Goal: Information Seeking & Learning: Compare options

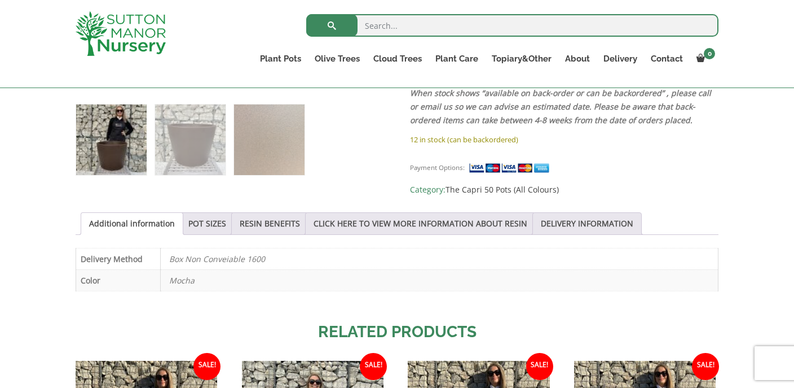
scroll to position [526, 0]
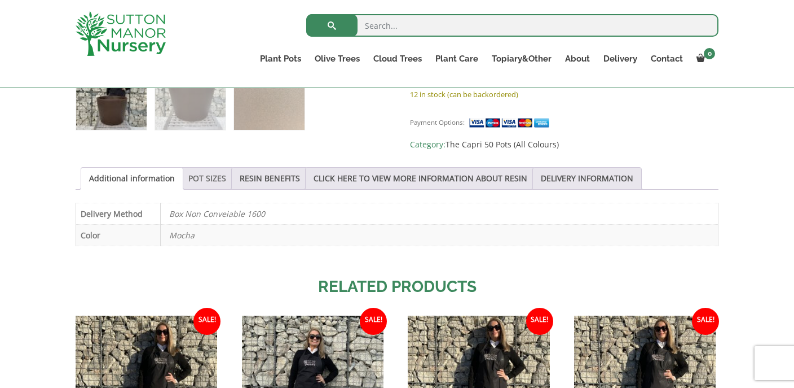
click at [205, 175] on link "POT SIZES" at bounding box center [207, 178] width 38 height 21
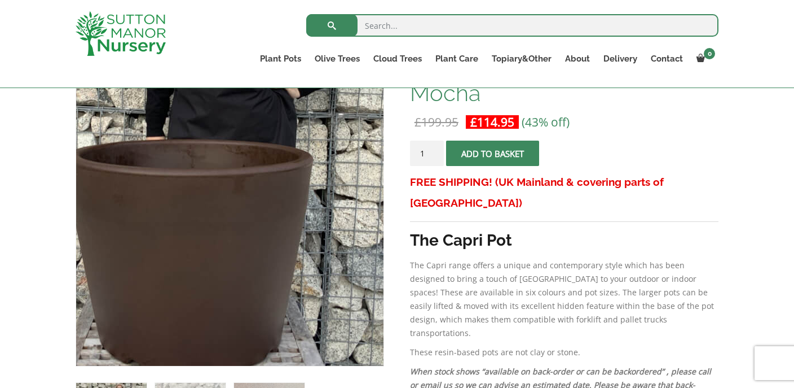
scroll to position [197, 0]
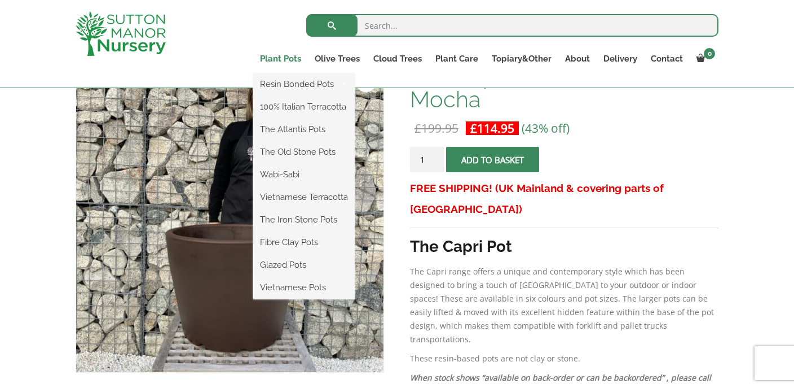
click at [293, 60] on link "Plant Pots" at bounding box center [280, 59] width 55 height 16
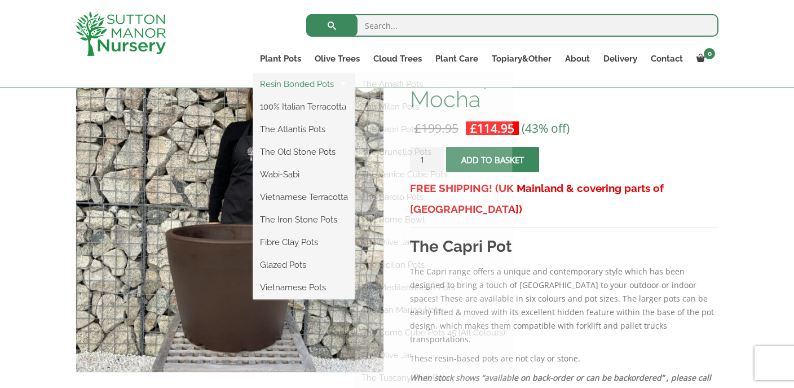
click at [290, 84] on link "Resin Bonded Pots" at bounding box center [304, 84] width 102 height 17
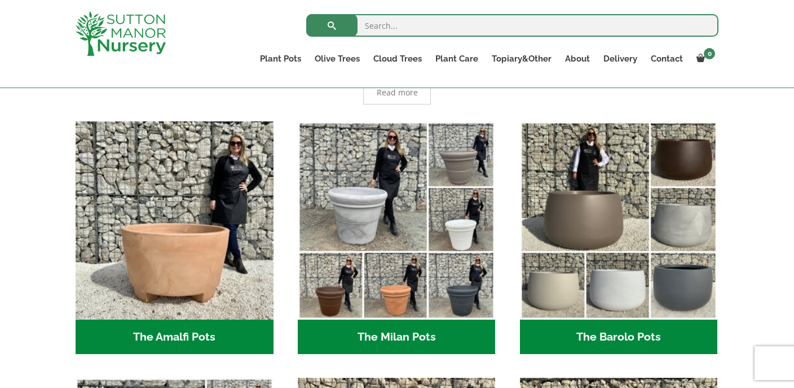
scroll to position [324, 0]
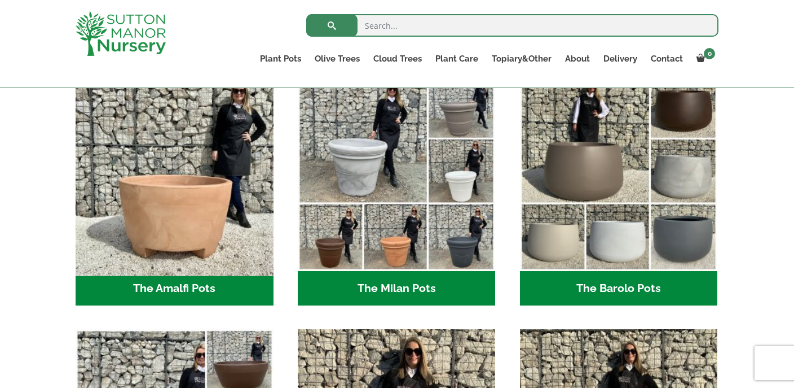
click at [213, 220] on img "Visit product category The Amalfi Pots" at bounding box center [175, 172] width 208 height 208
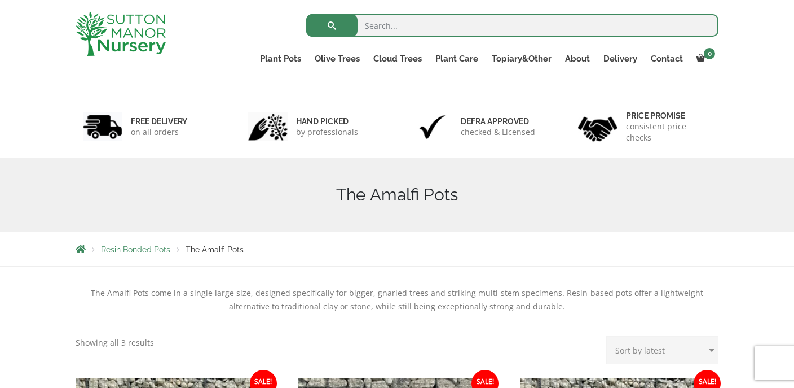
scroll to position [2, 0]
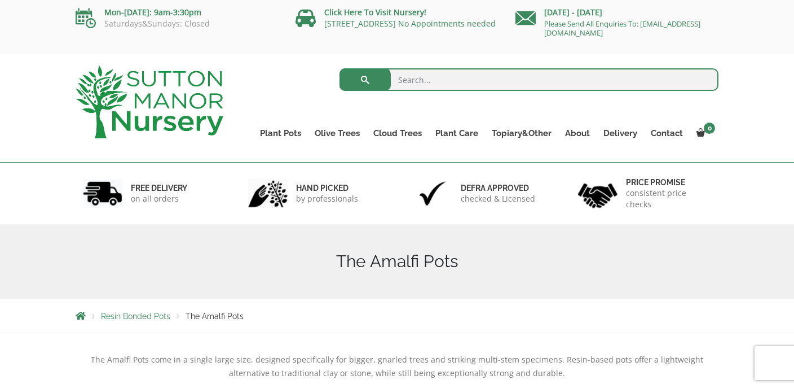
click at [159, 315] on span "Resin Bonded Pots" at bounding box center [135, 315] width 69 height 9
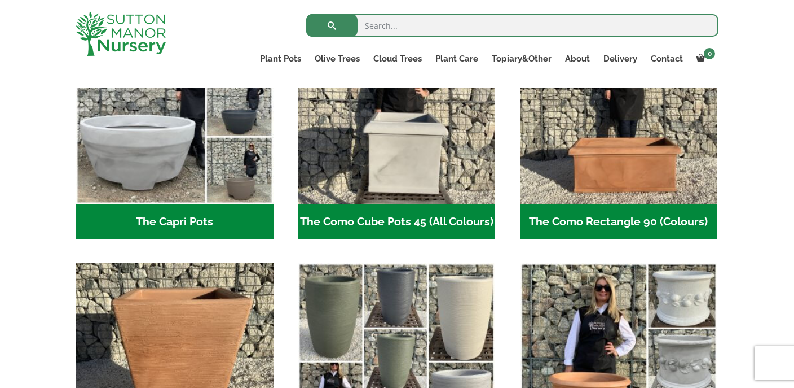
scroll to position [634, 0]
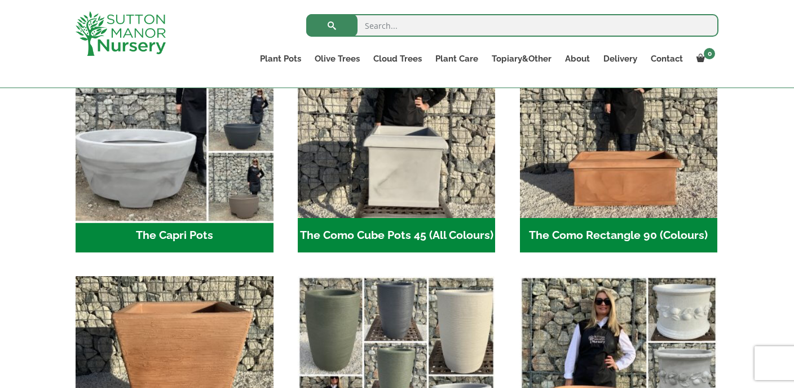
click at [166, 160] on img "Visit product category The Capri Pots" at bounding box center [175, 119] width 208 height 208
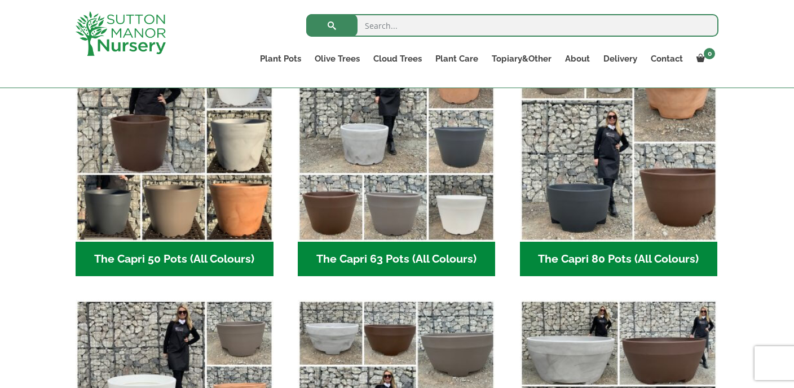
scroll to position [298, 0]
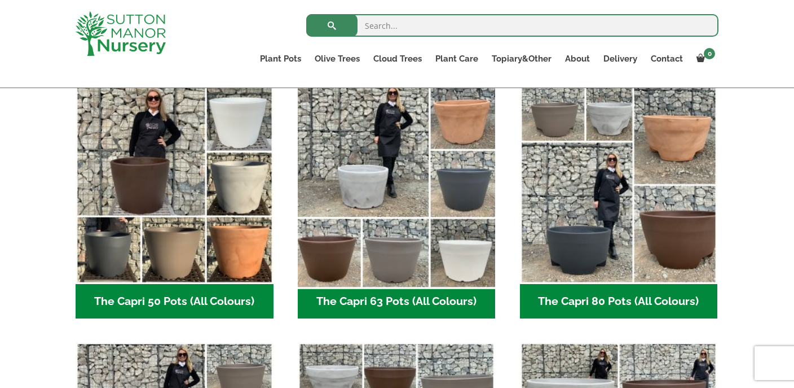
click at [409, 237] on img "Visit product category The Capri 63 Pots (All Colours)" at bounding box center [397, 185] width 208 height 208
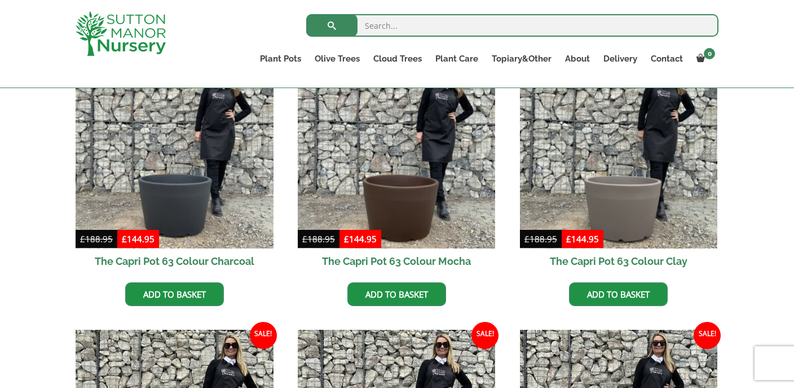
scroll to position [327, 0]
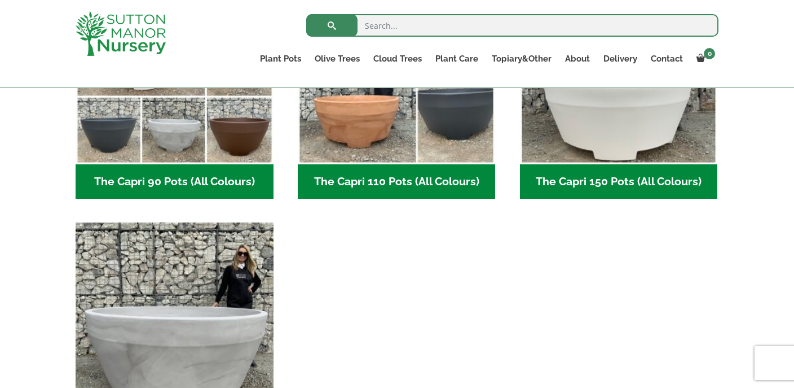
scroll to position [679, 0]
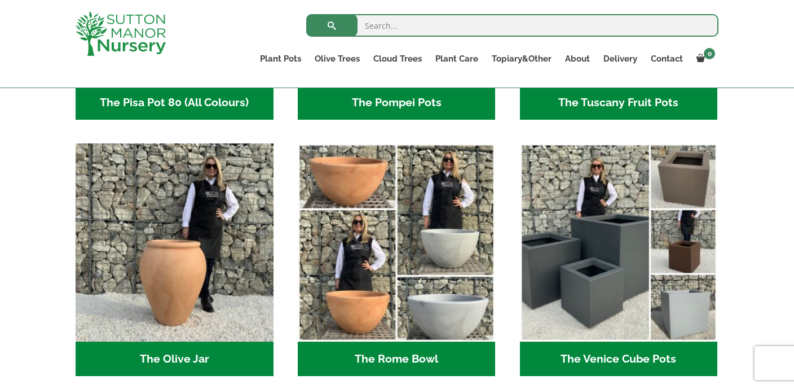
scroll to position [1028, 0]
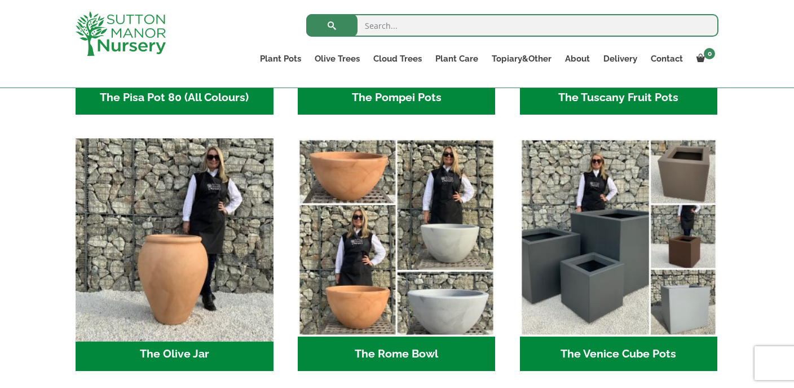
click at [203, 292] on img "Visit product category The Olive Jar" at bounding box center [175, 238] width 208 height 208
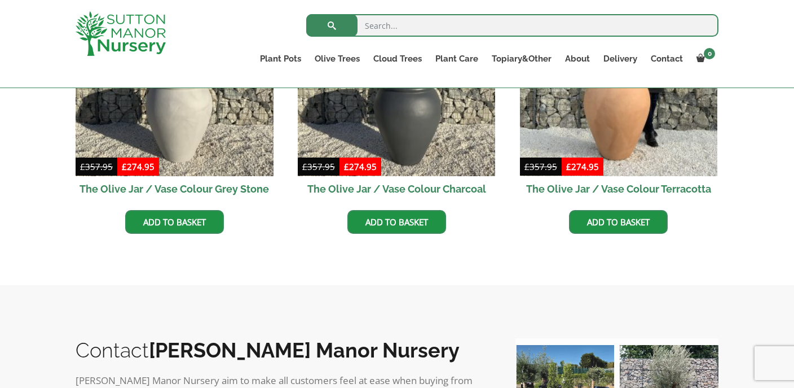
scroll to position [462, 0]
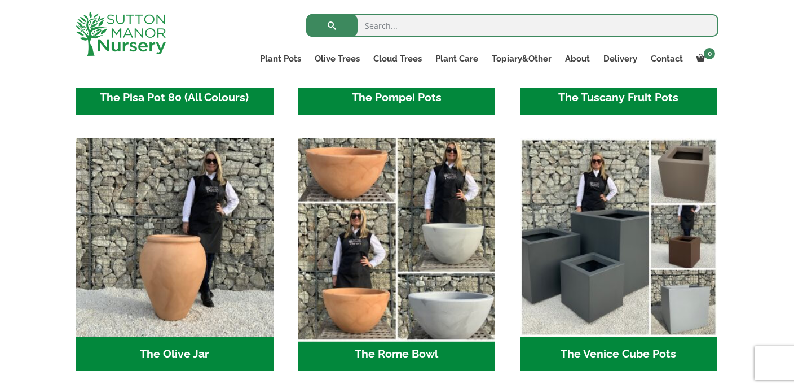
click at [440, 295] on img "Visit product category The Rome Bowl" at bounding box center [397, 238] width 208 height 208
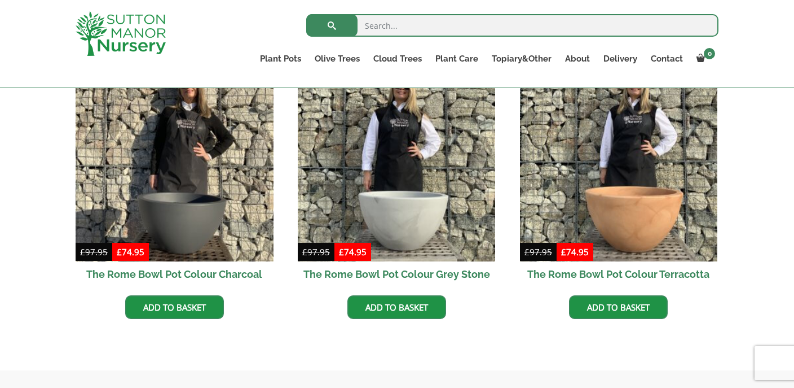
scroll to position [360, 0]
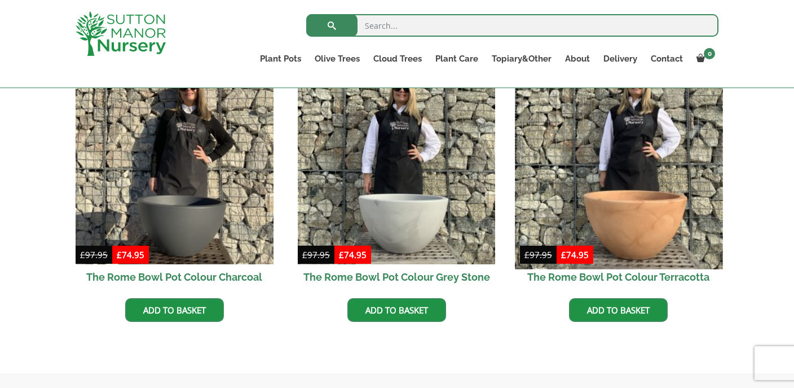
click at [641, 214] on img at bounding box center [619, 165] width 208 height 208
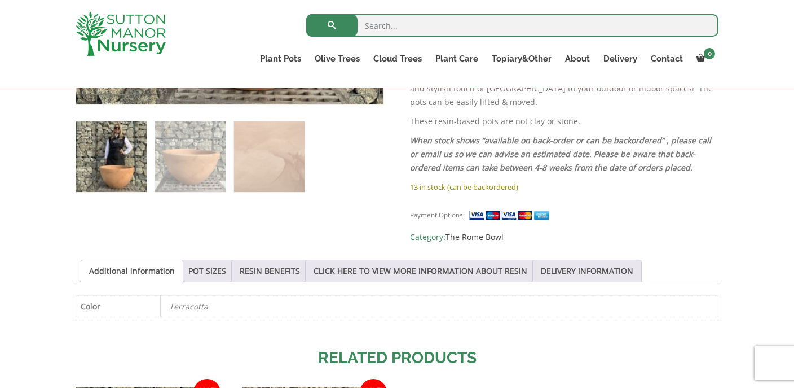
scroll to position [629, 0]
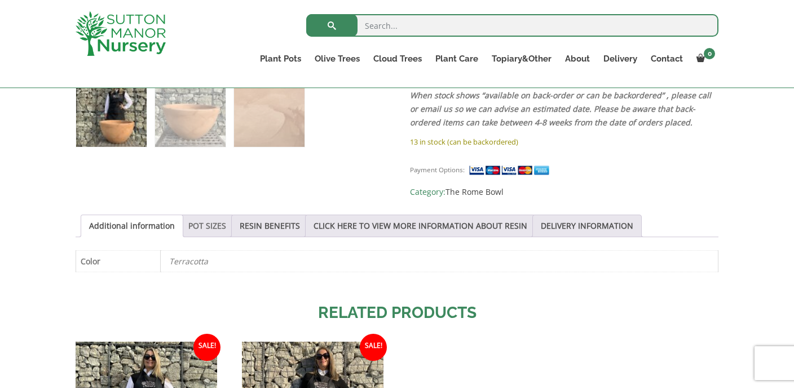
click at [205, 215] on link "POT SIZES" at bounding box center [207, 225] width 38 height 21
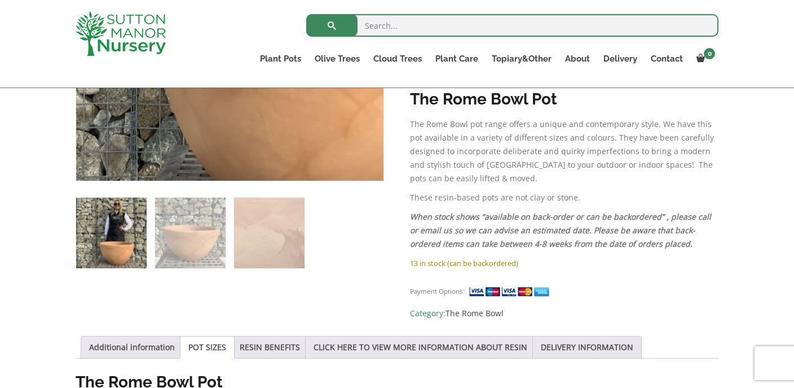
scroll to position [493, 0]
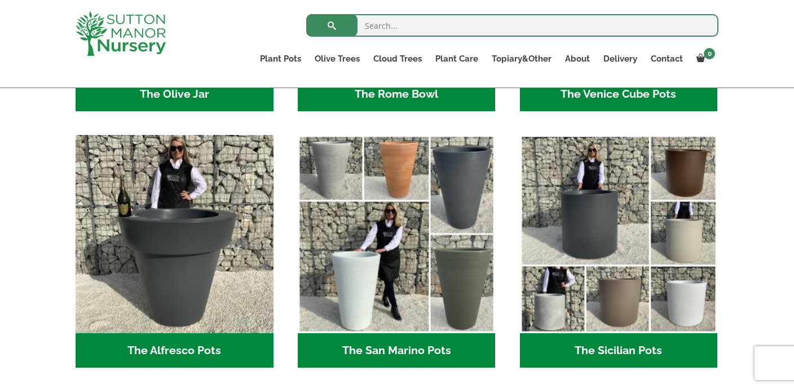
scroll to position [1314, 0]
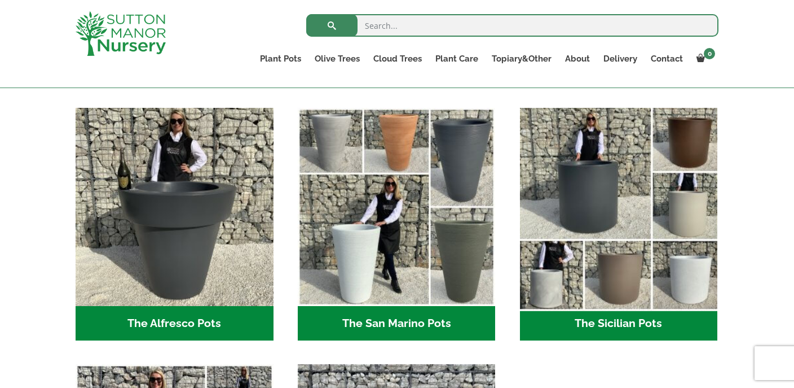
click at [604, 224] on img "Visit product category The Sicilian Pots" at bounding box center [619, 207] width 208 height 208
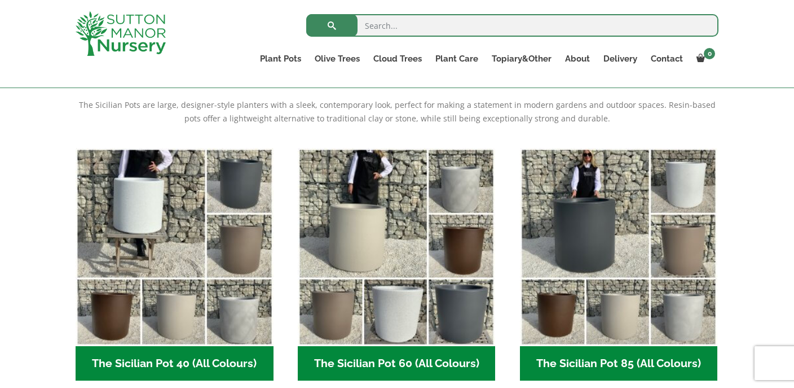
scroll to position [235, 0]
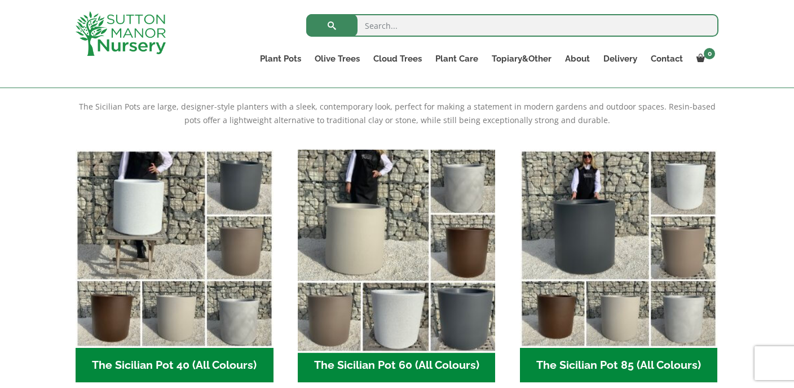
click at [390, 258] on img "Visit product category The Sicilian Pot 60 (All Colours)" at bounding box center [397, 248] width 208 height 208
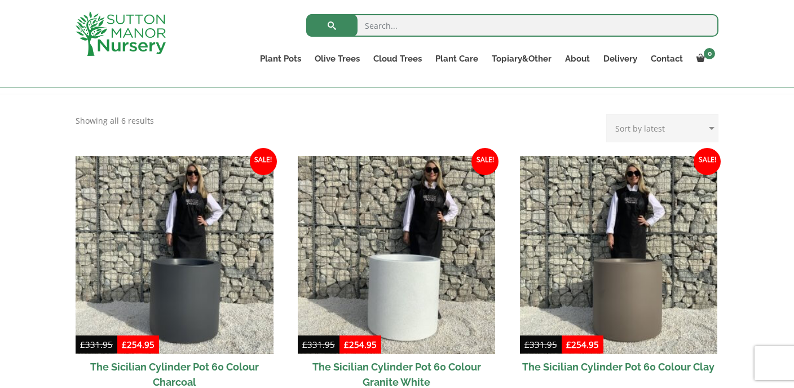
scroll to position [258, 0]
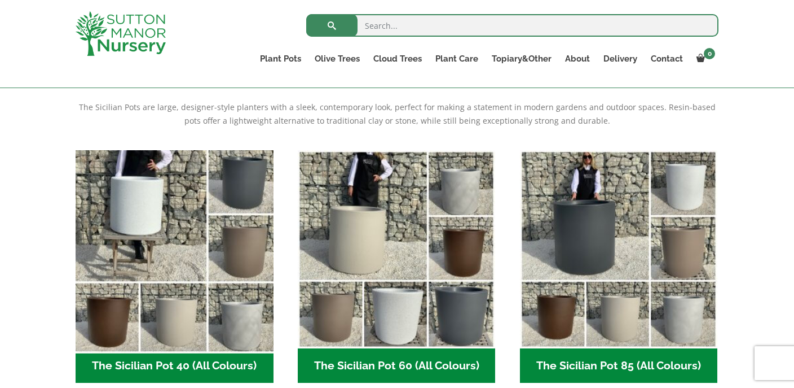
click at [162, 258] on img "Visit product category The Sicilian Pot 40 (All Colours)" at bounding box center [175, 249] width 208 height 208
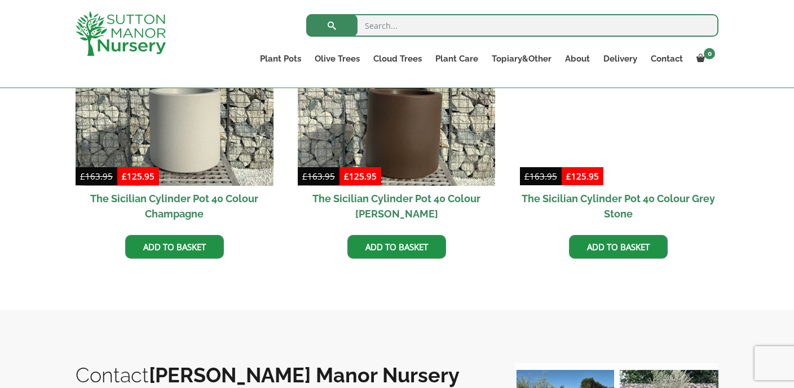
scroll to position [763, 0]
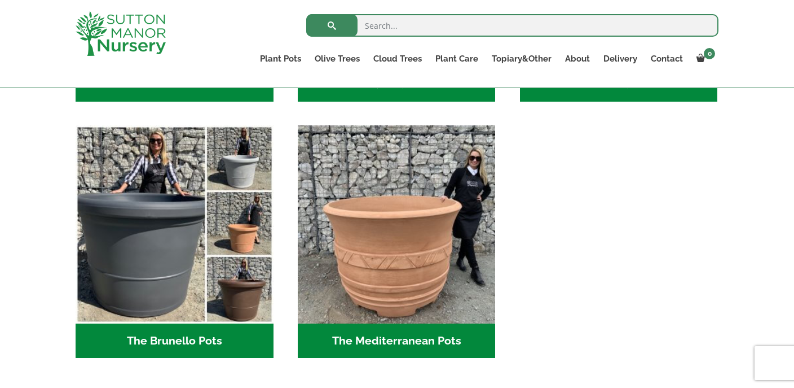
scroll to position [1553, 0]
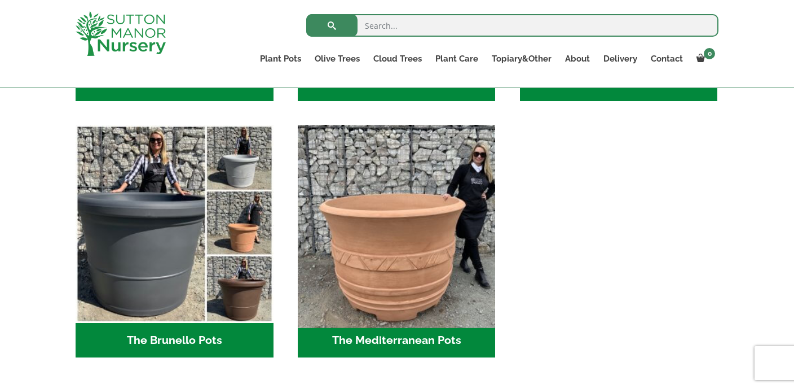
click at [413, 287] on img "Visit product category The Mediterranean Pots" at bounding box center [397, 224] width 208 height 208
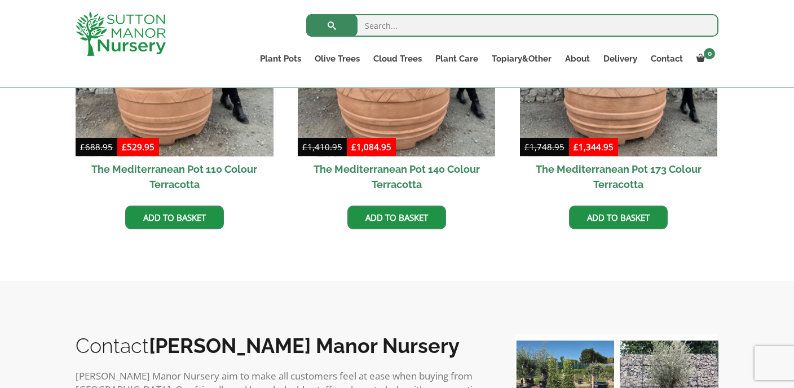
scroll to position [181, 0]
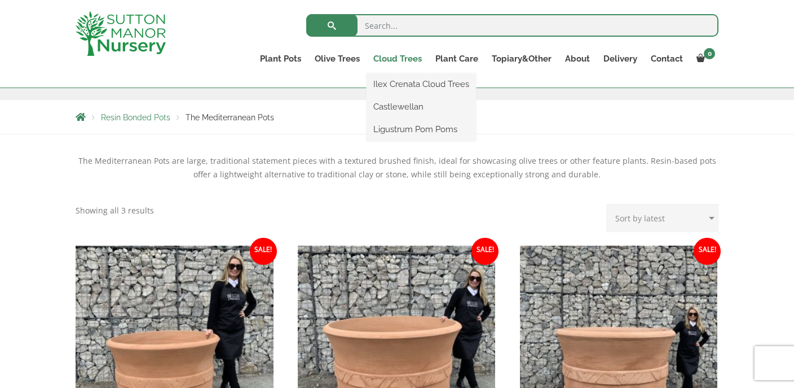
click at [402, 58] on link "Cloud Trees" at bounding box center [398, 59] width 62 height 16
click at [407, 91] on link "Ilex Crenata Cloud Trees" at bounding box center [421, 84] width 109 height 17
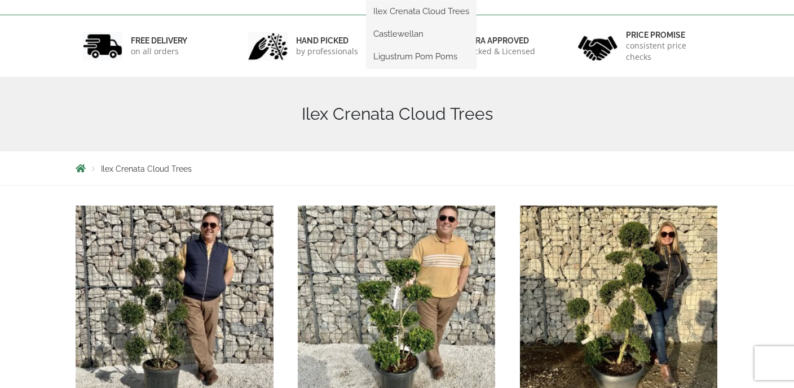
scroll to position [207, 0]
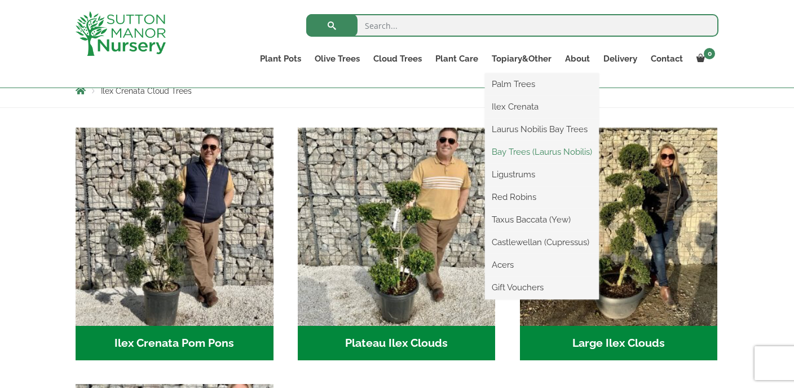
click at [519, 150] on link "Bay Trees (Laurus Nobilis)" at bounding box center [542, 151] width 114 height 17
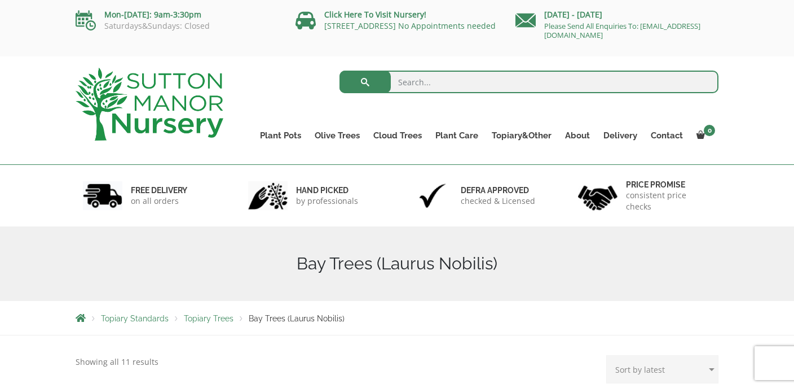
scroll to position [5, 0]
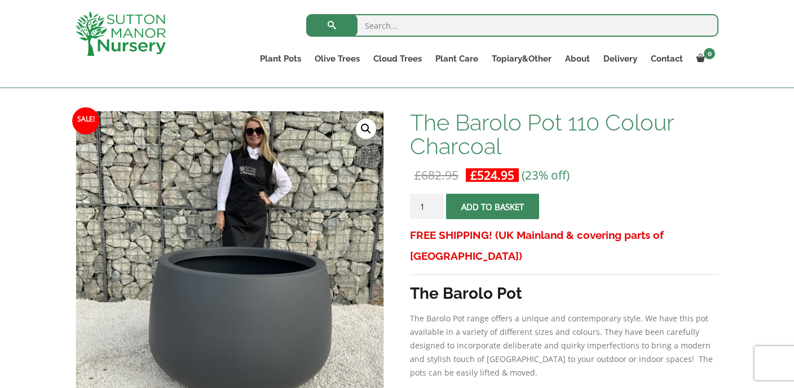
scroll to position [125, 0]
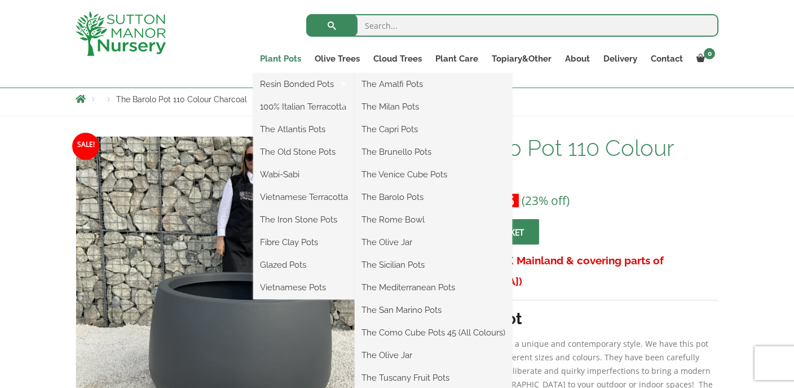
click at [293, 56] on link "Plant Pots" at bounding box center [280, 59] width 55 height 16
click at [291, 61] on link "Plant Pots" at bounding box center [280, 59] width 55 height 16
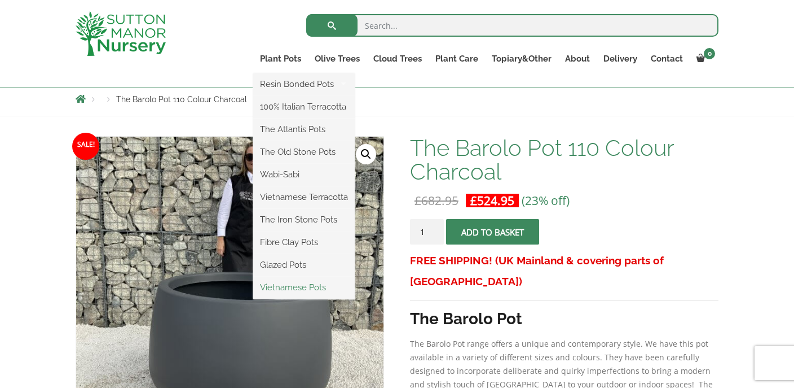
click at [297, 287] on link "Vietnamese Pots" at bounding box center [304, 287] width 102 height 17
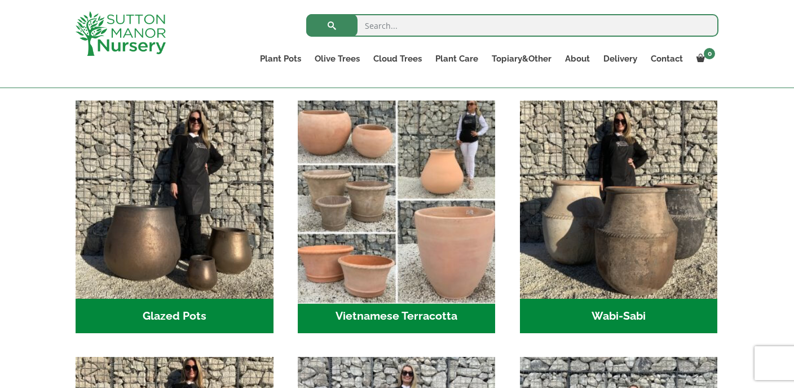
scroll to position [305, 0]
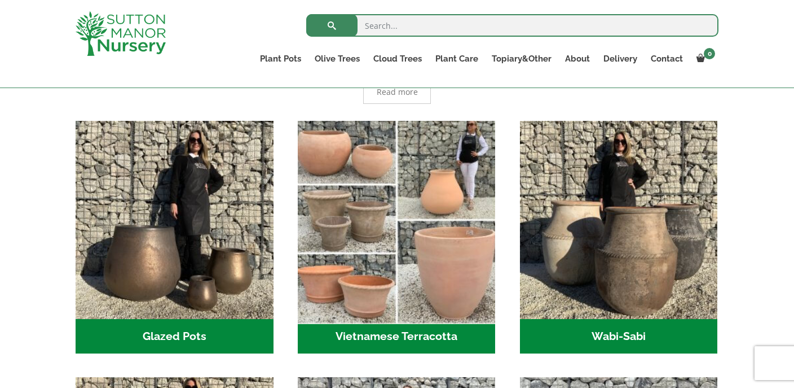
click at [332, 152] on img "Visit product category Vietnamese Terracotta" at bounding box center [397, 220] width 208 height 208
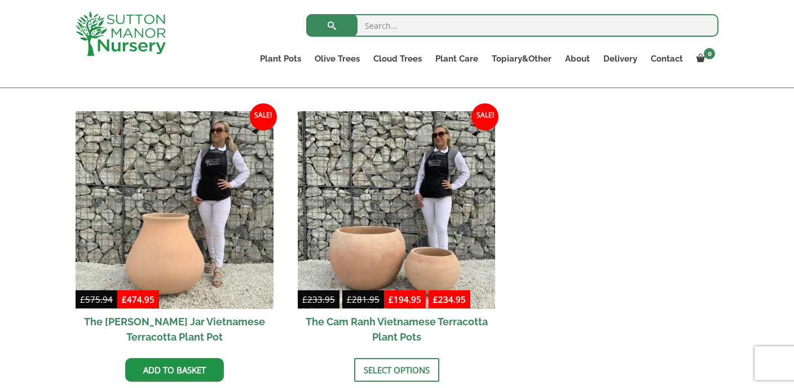
scroll to position [609, 0]
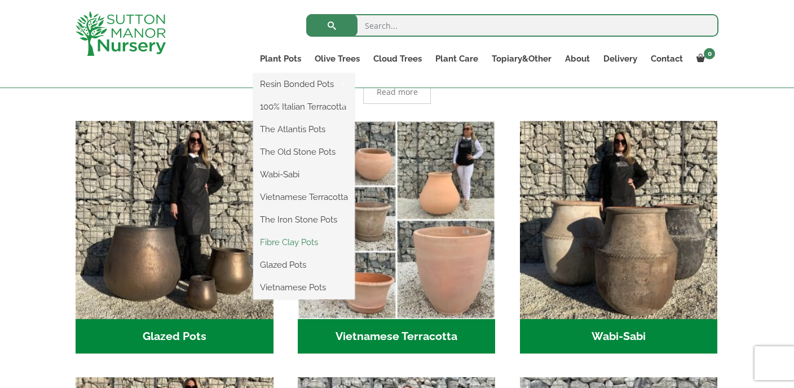
click at [297, 247] on link "Fibre Clay Pots" at bounding box center [304, 242] width 102 height 17
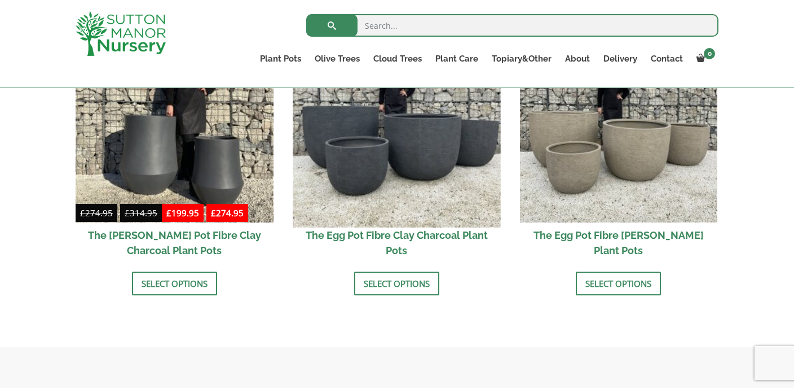
scroll to position [428, 0]
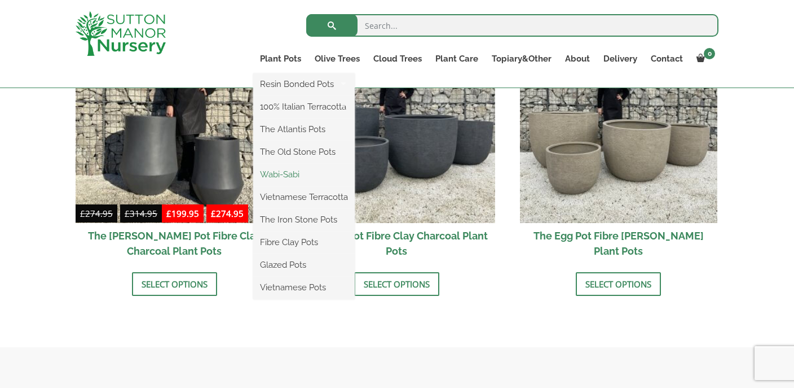
click at [292, 173] on link "Wabi-Sabi" at bounding box center [304, 174] width 102 height 17
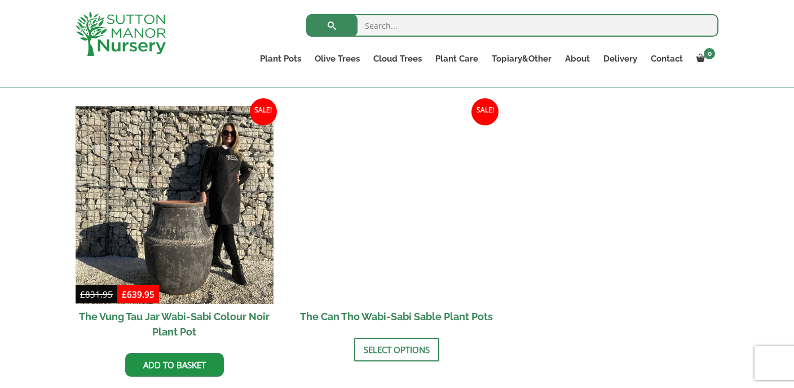
scroll to position [1448, 0]
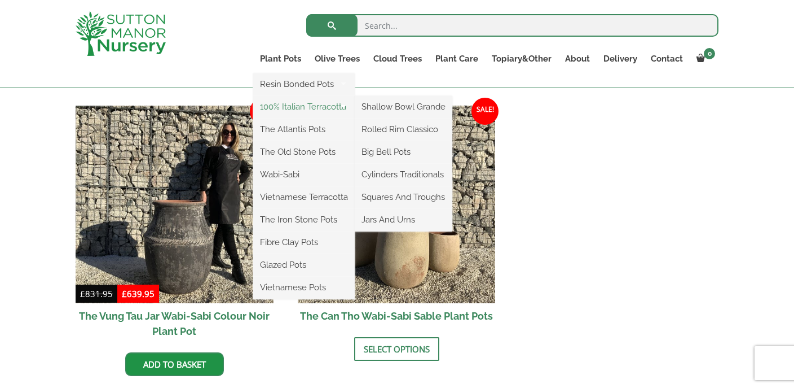
click at [293, 110] on link "100% Italian Terracotta" at bounding box center [304, 106] width 102 height 17
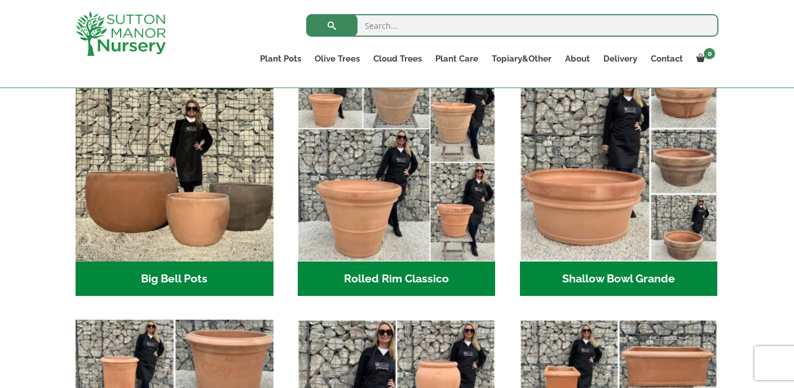
scroll to position [372, 0]
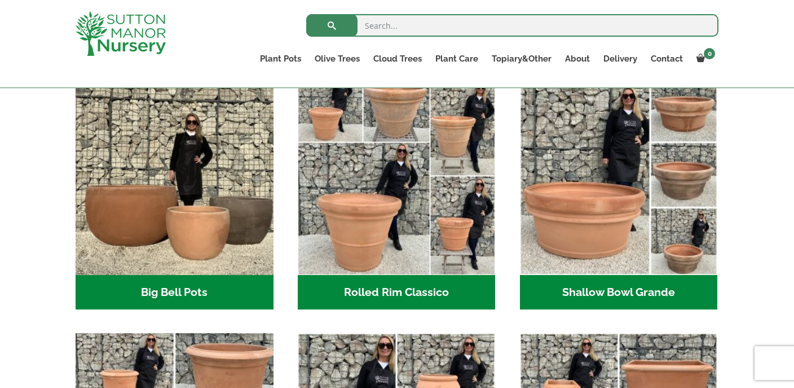
click at [175, 222] on img "Visit product category Big Bell Pots" at bounding box center [175, 176] width 198 height 198
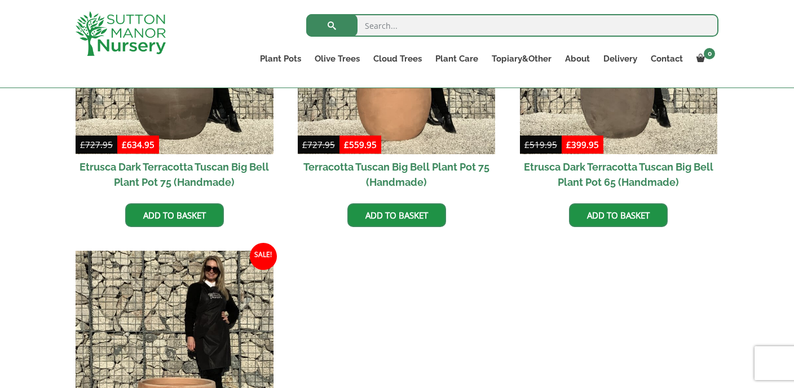
scroll to position [1284, 0]
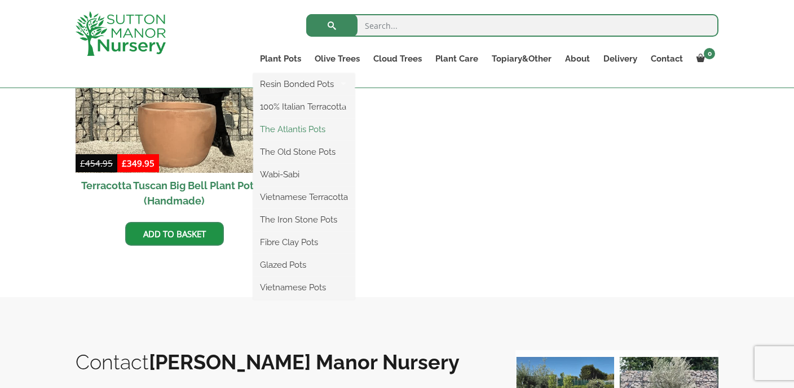
click at [288, 133] on link "The Atlantis Pots" at bounding box center [304, 129] width 102 height 17
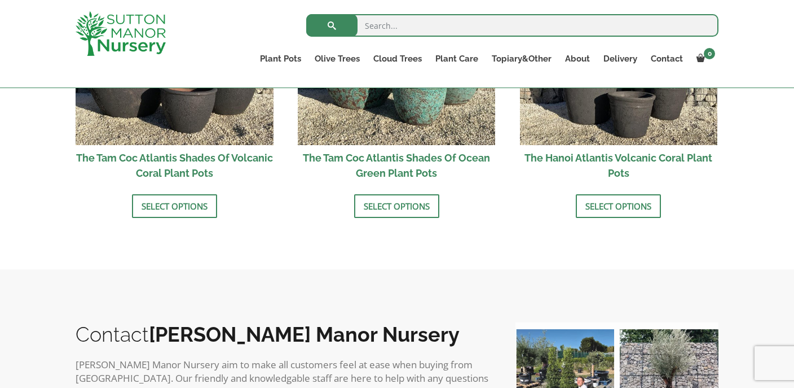
scroll to position [1208, 0]
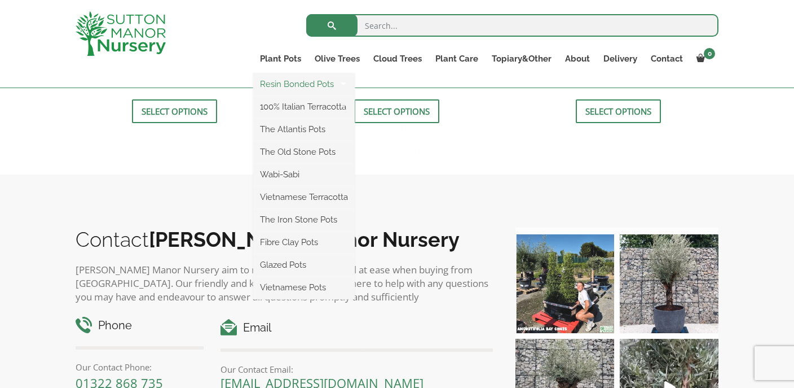
click at [288, 82] on link "Resin Bonded Pots" at bounding box center [304, 84] width 102 height 17
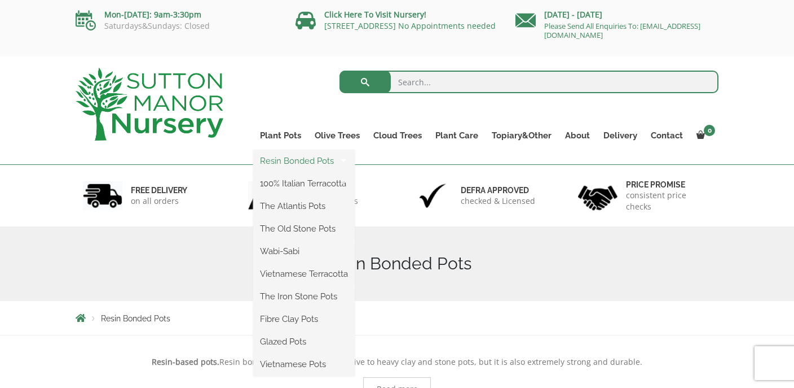
click at [286, 159] on link "Resin Bonded Pots" at bounding box center [304, 160] width 102 height 17
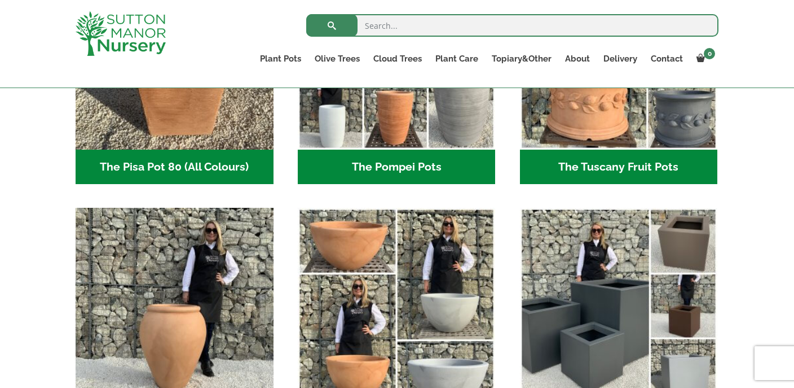
scroll to position [1080, 0]
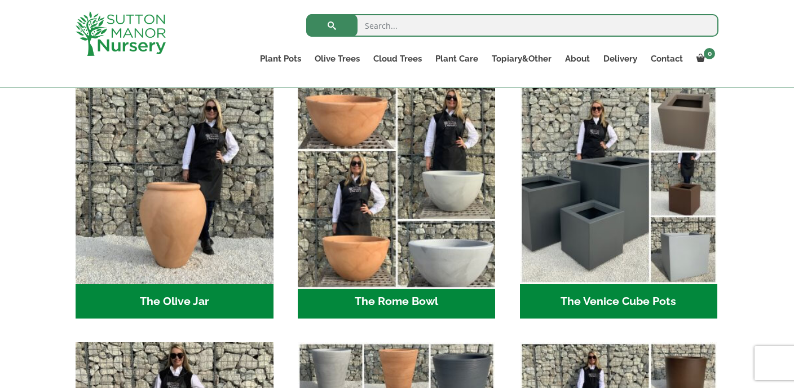
click at [454, 263] on img "Visit product category The Rome Bowl" at bounding box center [397, 185] width 208 height 208
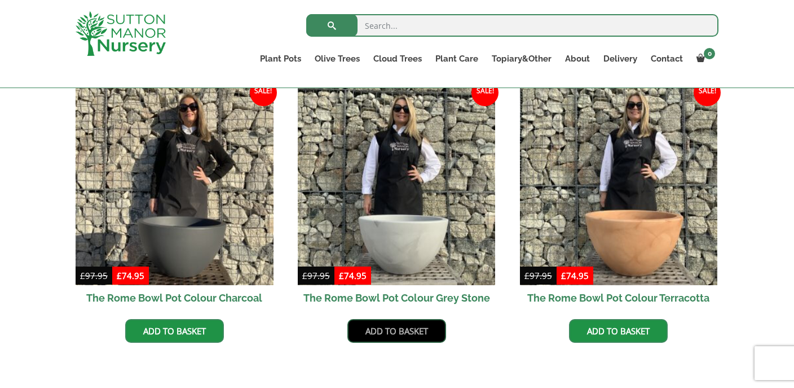
scroll to position [333, 0]
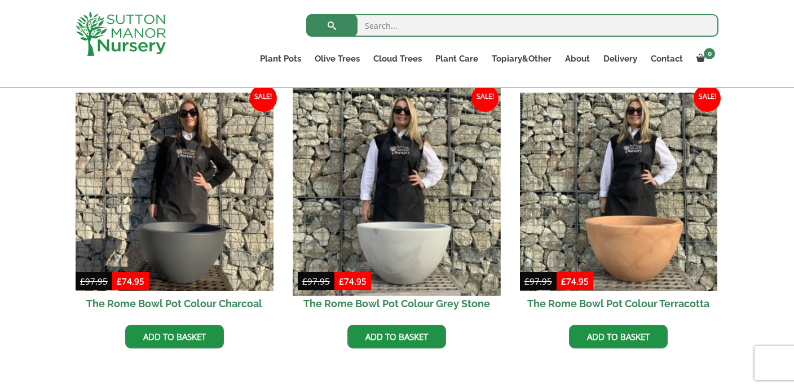
click at [418, 257] on img at bounding box center [397, 191] width 208 height 208
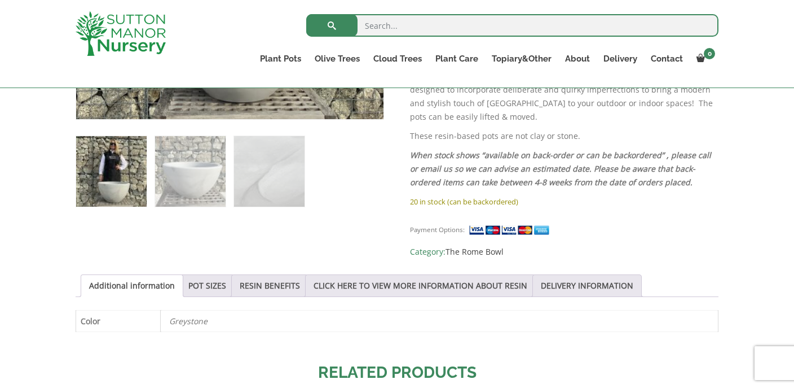
scroll to position [582, 0]
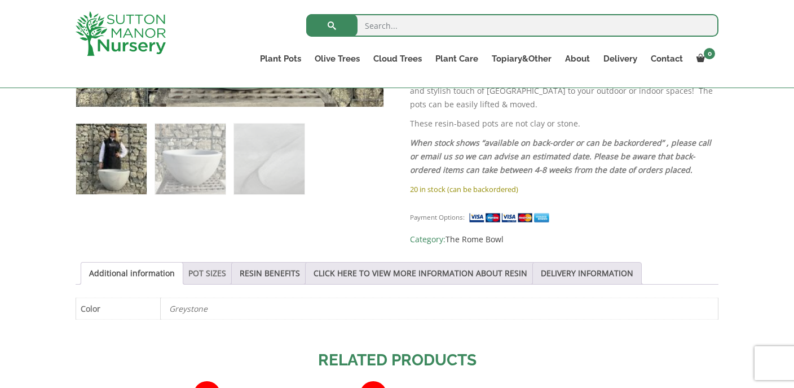
click at [199, 262] on link "POT SIZES" at bounding box center [207, 272] width 38 height 21
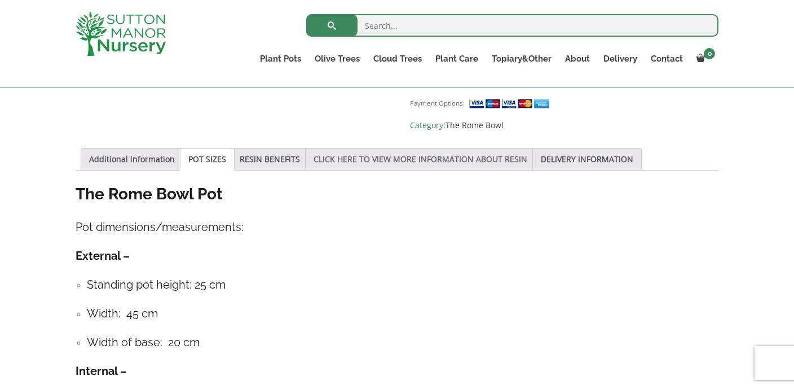
scroll to position [730, 0]
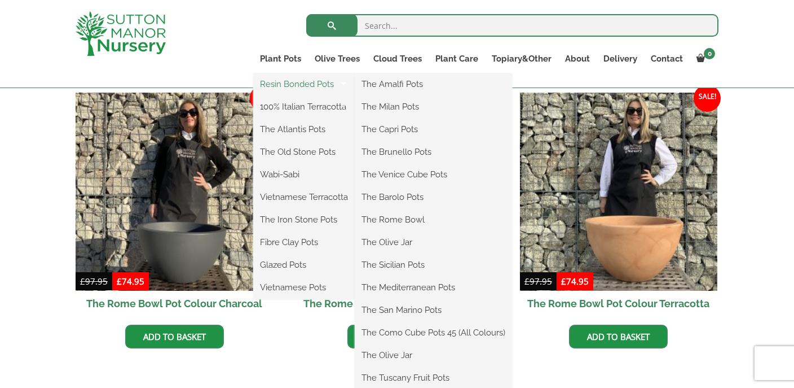
click at [293, 83] on link "Resin Bonded Pots" at bounding box center [304, 84] width 102 height 17
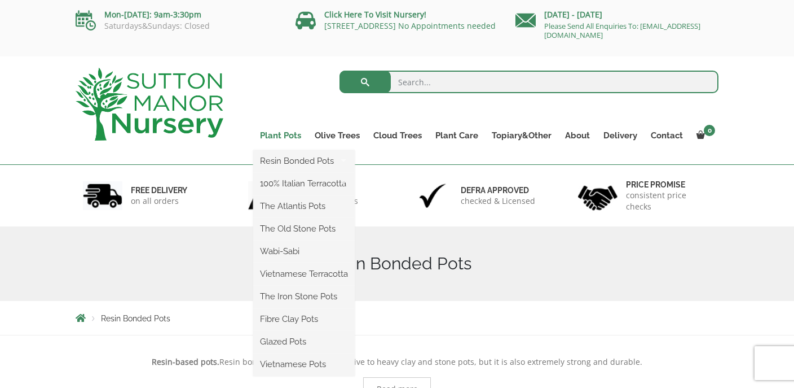
click at [287, 134] on link "Plant Pots" at bounding box center [280, 136] width 55 height 16
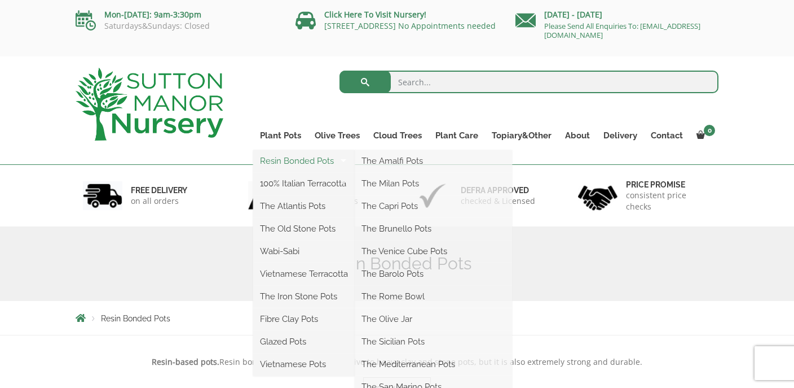
click at [291, 161] on link "Resin Bonded Pots" at bounding box center [304, 160] width 102 height 17
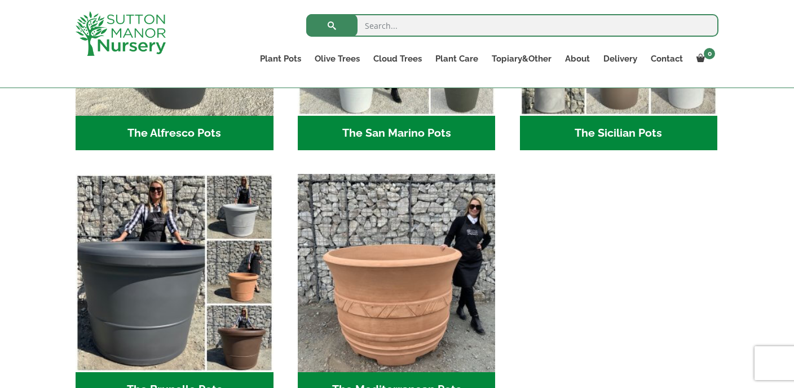
scroll to position [1595, 0]
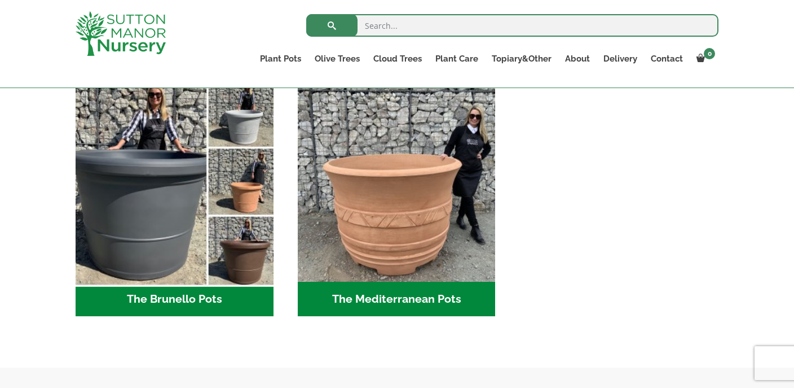
click at [109, 230] on img "Visit product category The Brunello Pots" at bounding box center [175, 183] width 208 height 208
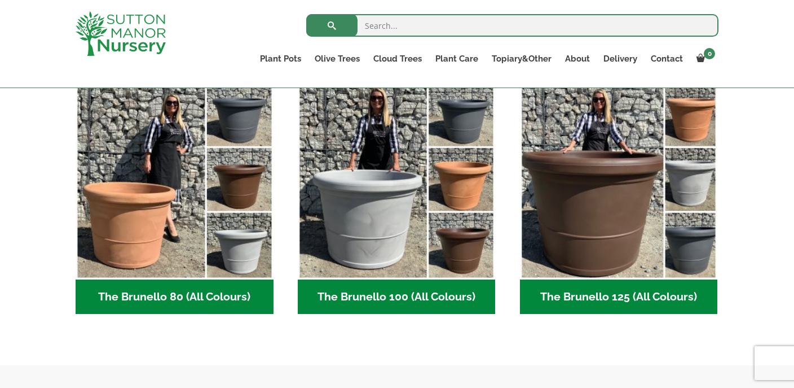
scroll to position [302, 0]
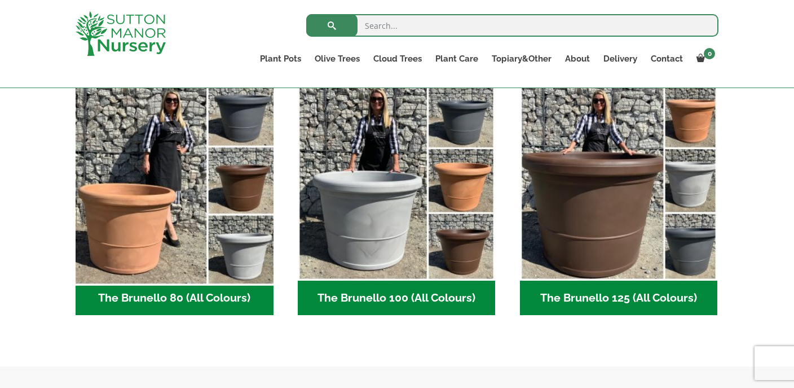
click at [157, 200] on img "Visit product category The Brunello 80 (All Colours)" at bounding box center [175, 181] width 208 height 208
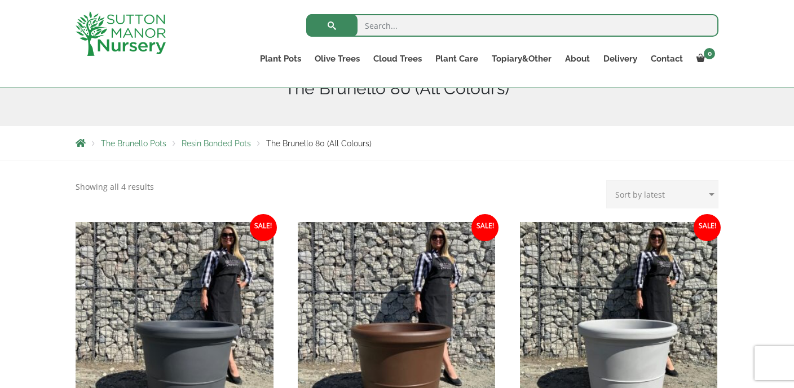
scroll to position [237, 0]
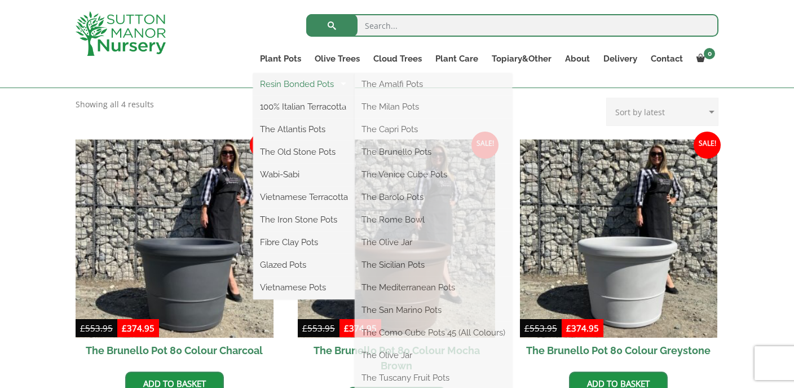
click at [277, 82] on link "Resin Bonded Pots" at bounding box center [304, 84] width 102 height 17
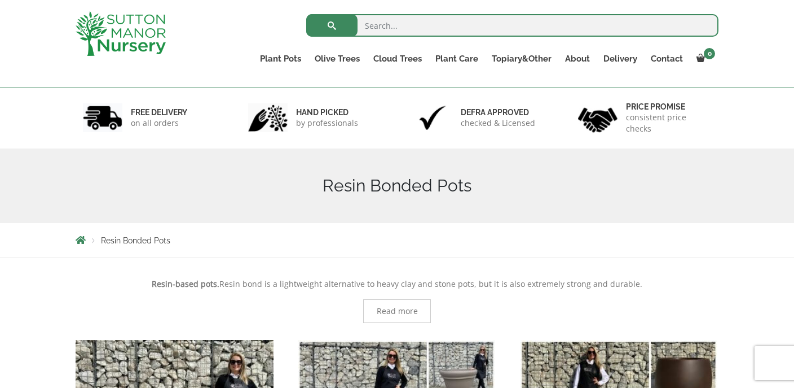
scroll to position [278, 0]
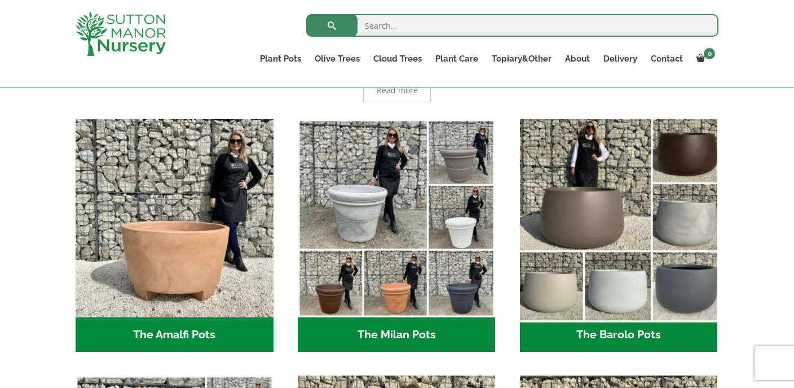
click at [590, 214] on img "Visit product category The Barolo Pots" at bounding box center [619, 218] width 208 height 208
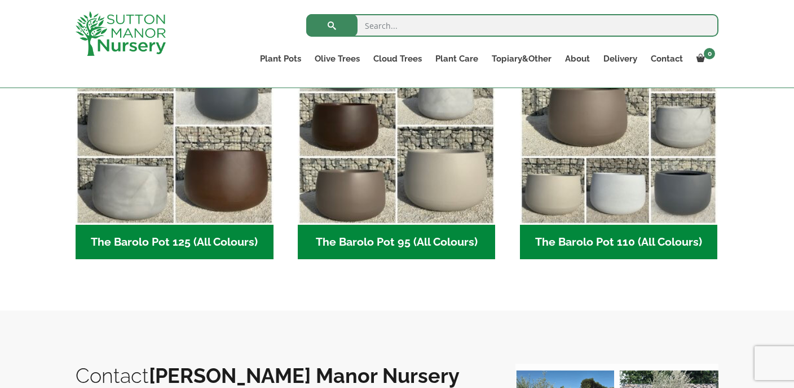
scroll to position [409, 0]
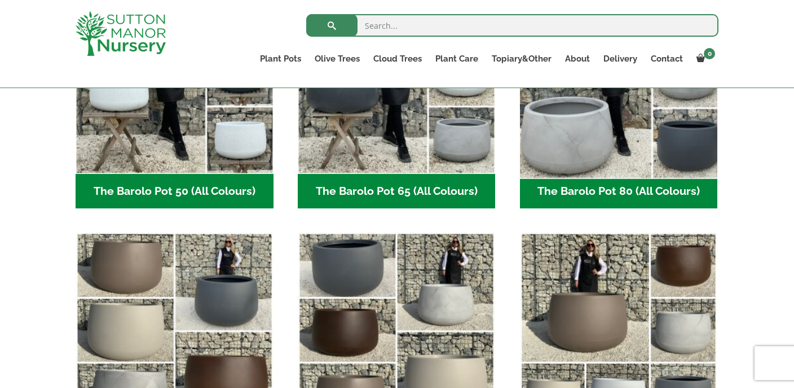
click at [594, 134] on img "Visit product category The Barolo Pot 80 (All Colours)" at bounding box center [619, 75] width 208 height 208
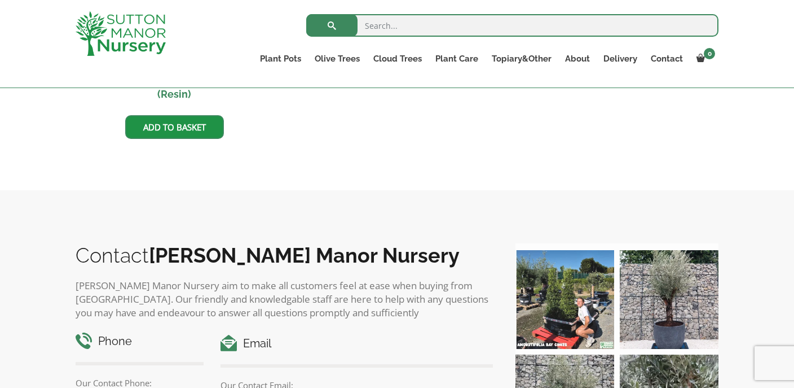
scroll to position [1173, 0]
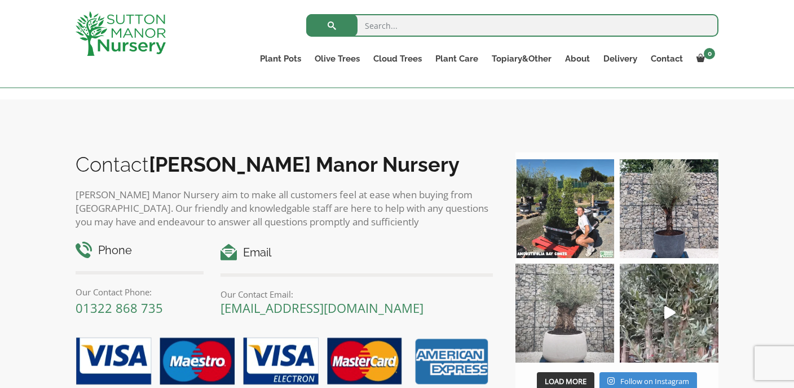
click at [564, 334] on img at bounding box center [565, 313] width 99 height 99
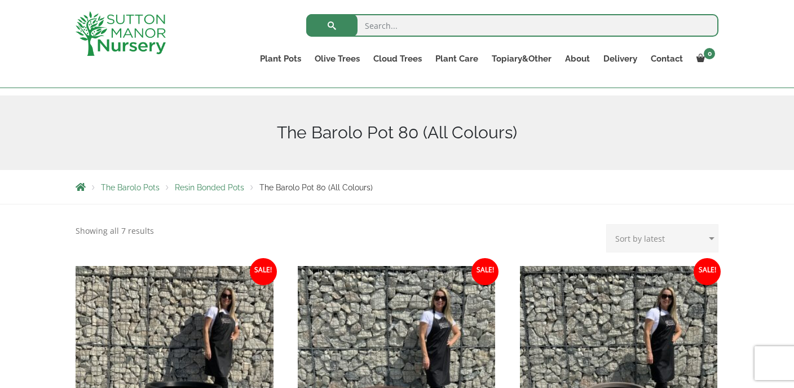
scroll to position [47, 0]
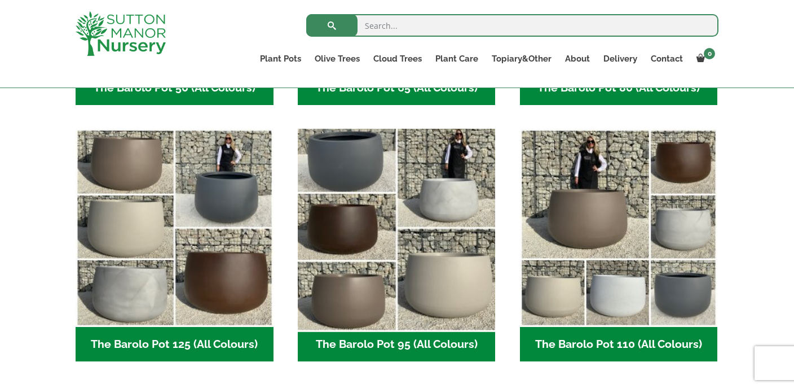
scroll to position [491, 0]
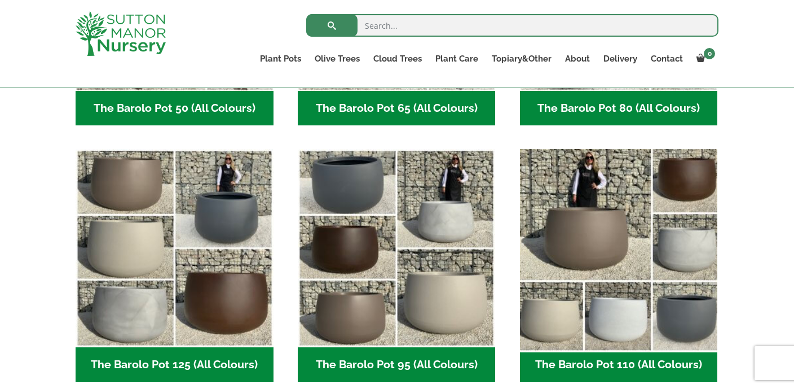
click at [695, 270] on img "Visit product category The Barolo Pot 110 (All Colours)" at bounding box center [619, 248] width 208 height 208
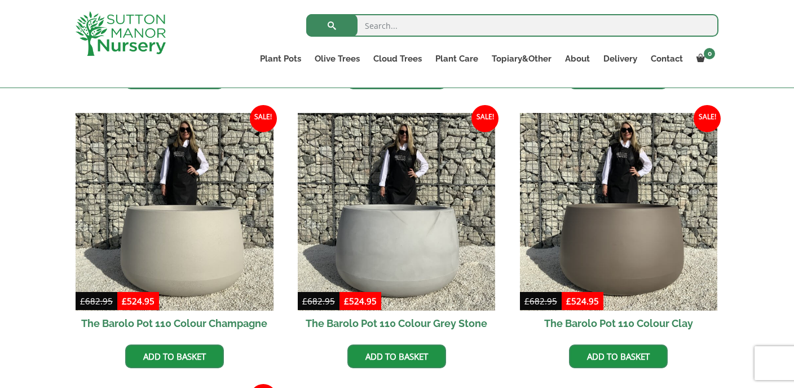
scroll to position [574, 0]
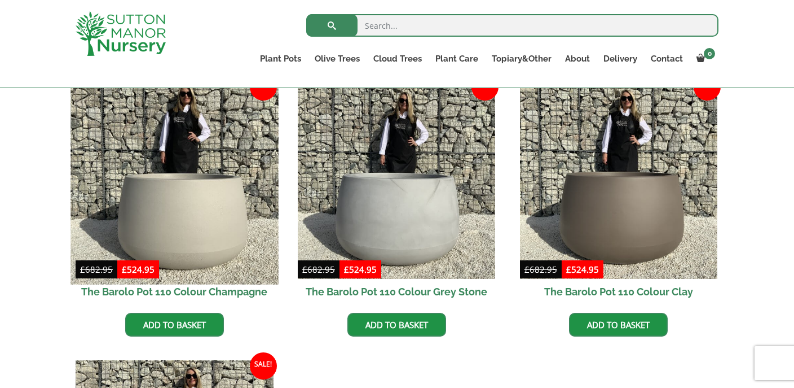
click at [200, 232] on img at bounding box center [175, 180] width 208 height 208
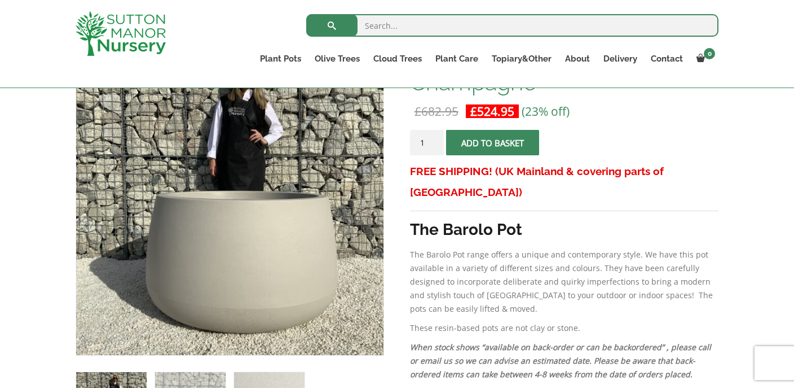
scroll to position [209, 0]
